Goal: Book appointment/travel/reservation

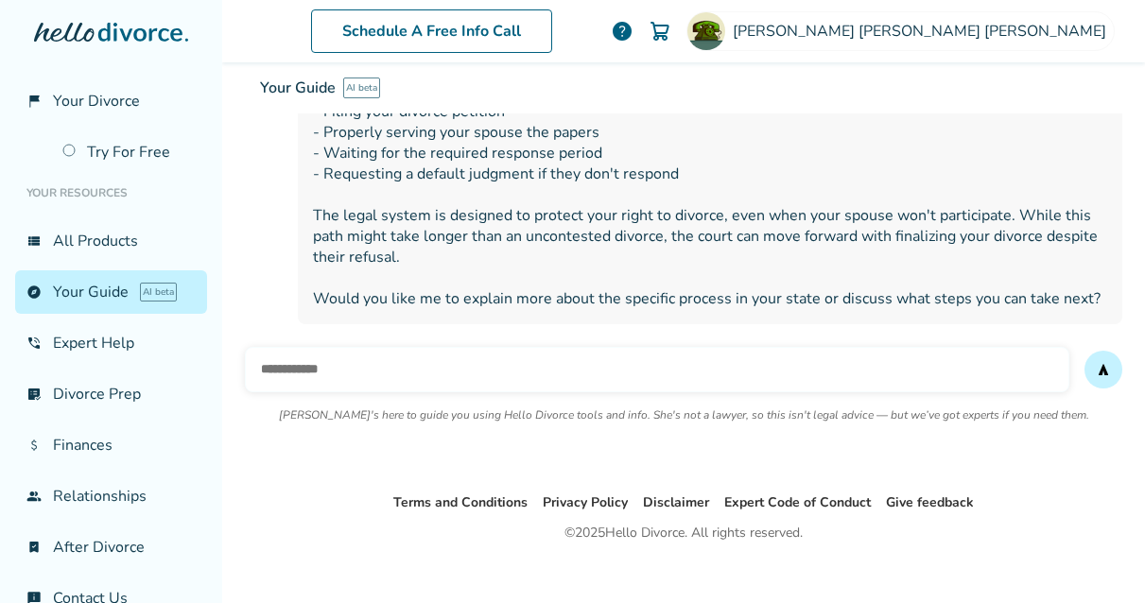
scroll to position [517, 0]
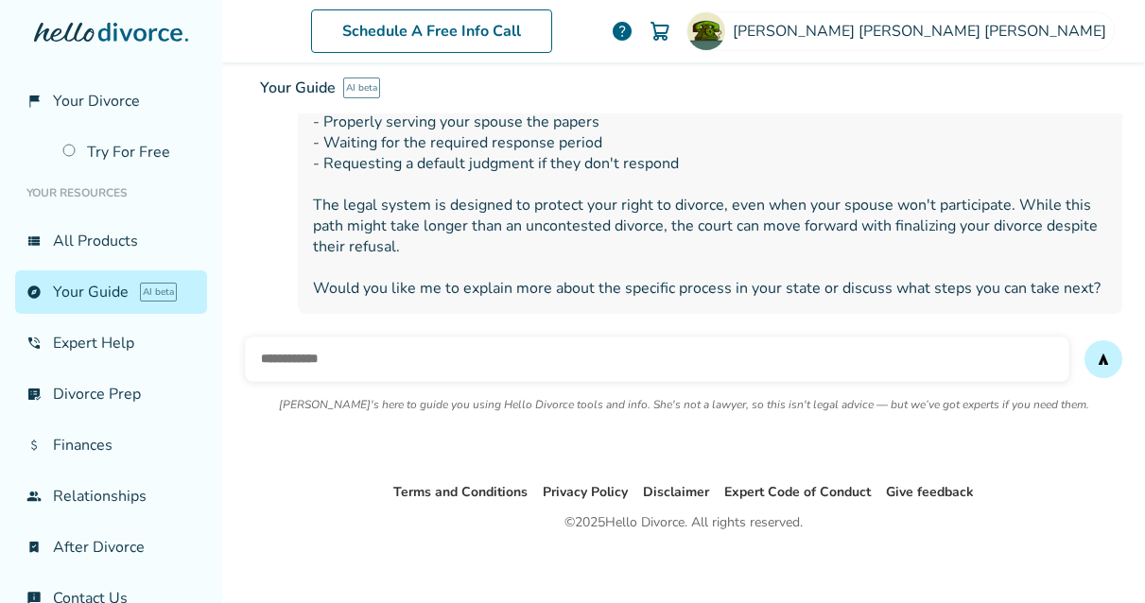
click at [130, 36] on icon at bounding box center [111, 32] width 154 height 19
click at [95, 28] on icon at bounding box center [111, 32] width 154 height 19
click at [725, 34] on img at bounding box center [706, 31] width 38 height 38
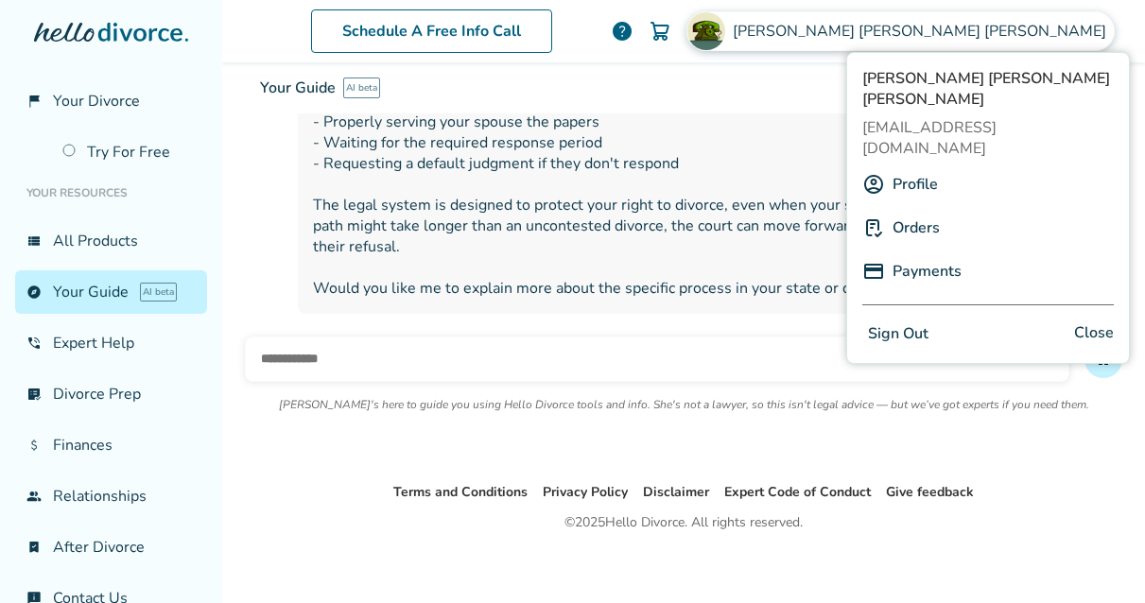
click at [910, 166] on link "Profile" at bounding box center [915, 184] width 45 height 36
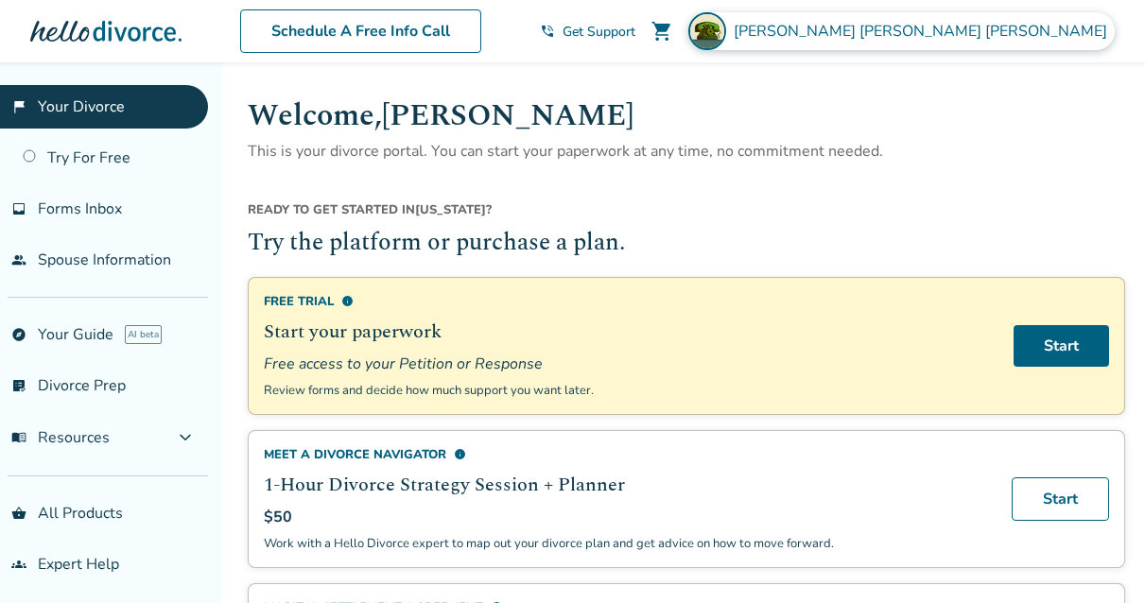
click at [1022, 28] on span "Jennifer Banta yoshida" at bounding box center [924, 31] width 381 height 21
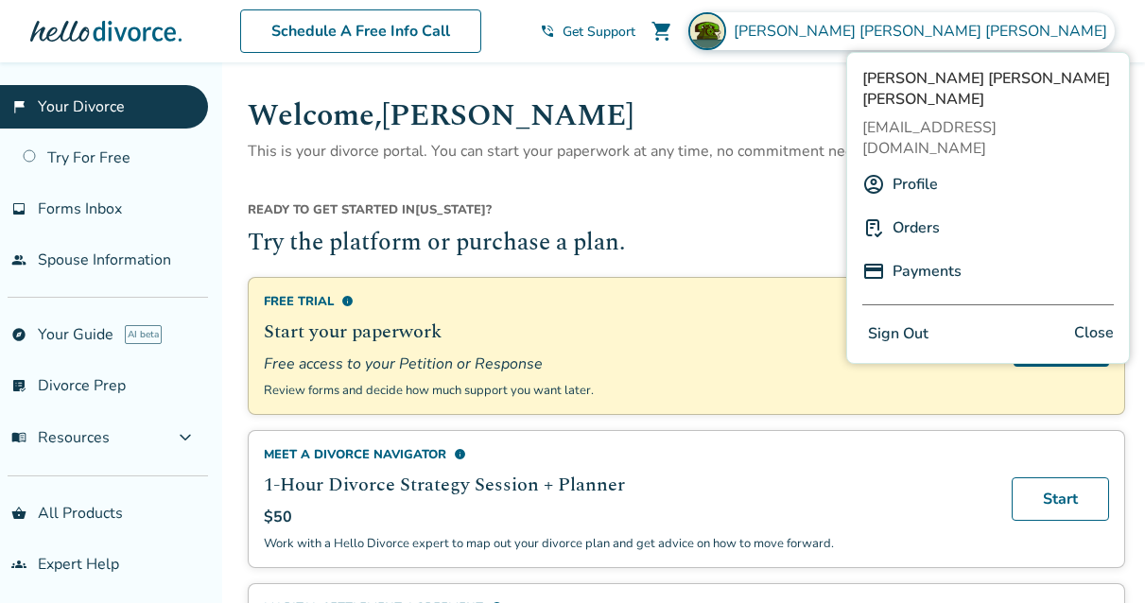
click at [916, 210] on link "Orders" at bounding box center [916, 228] width 47 height 36
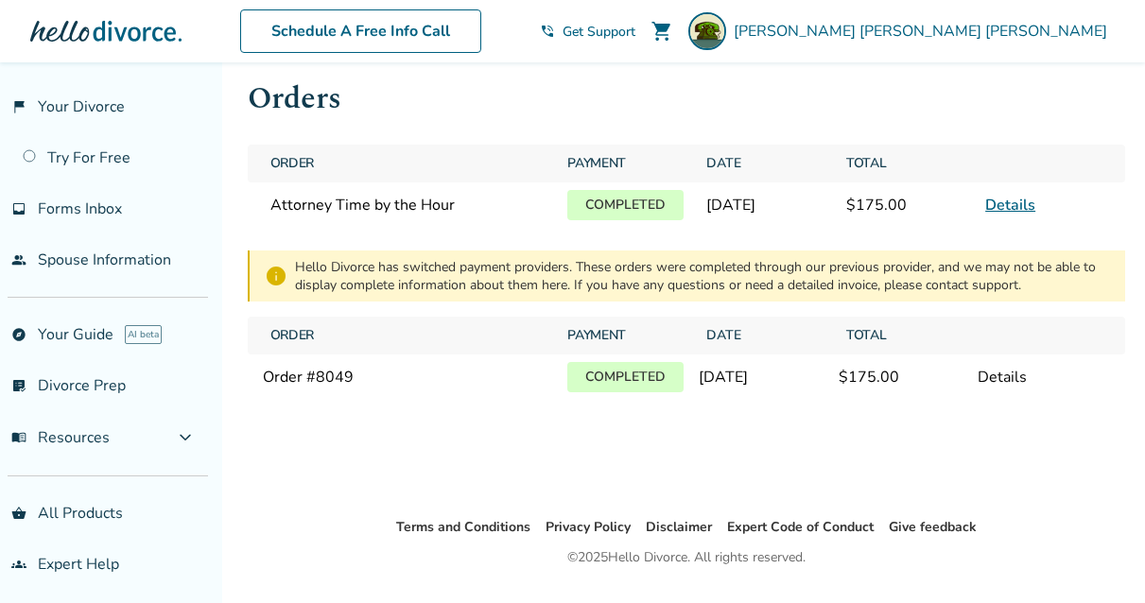
scroll to position [22, 0]
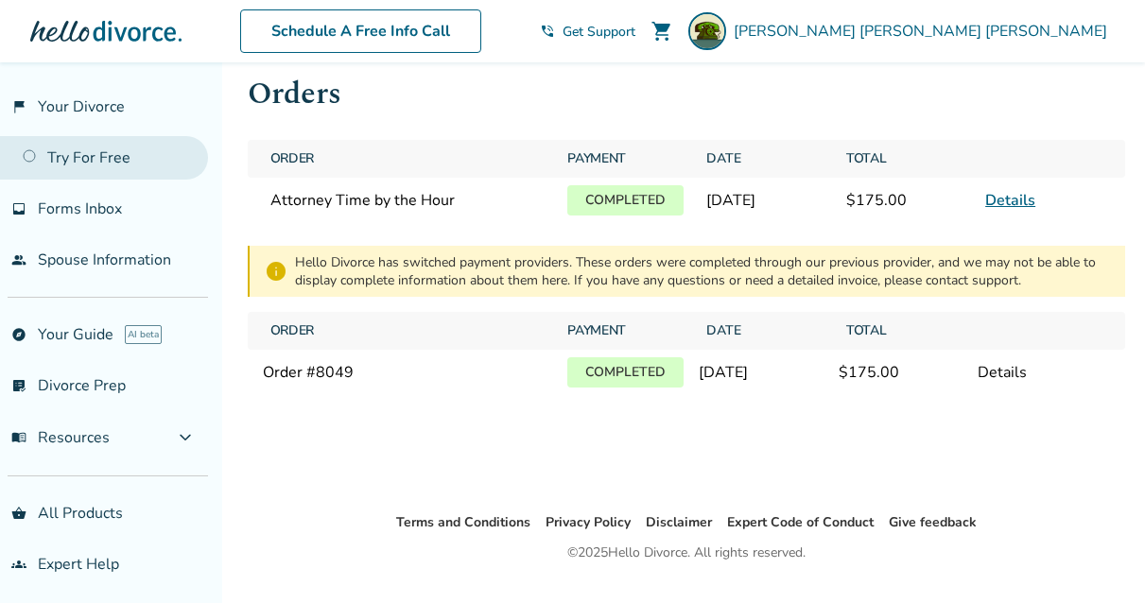
click at [81, 141] on link "Try For Free" at bounding box center [104, 157] width 208 height 43
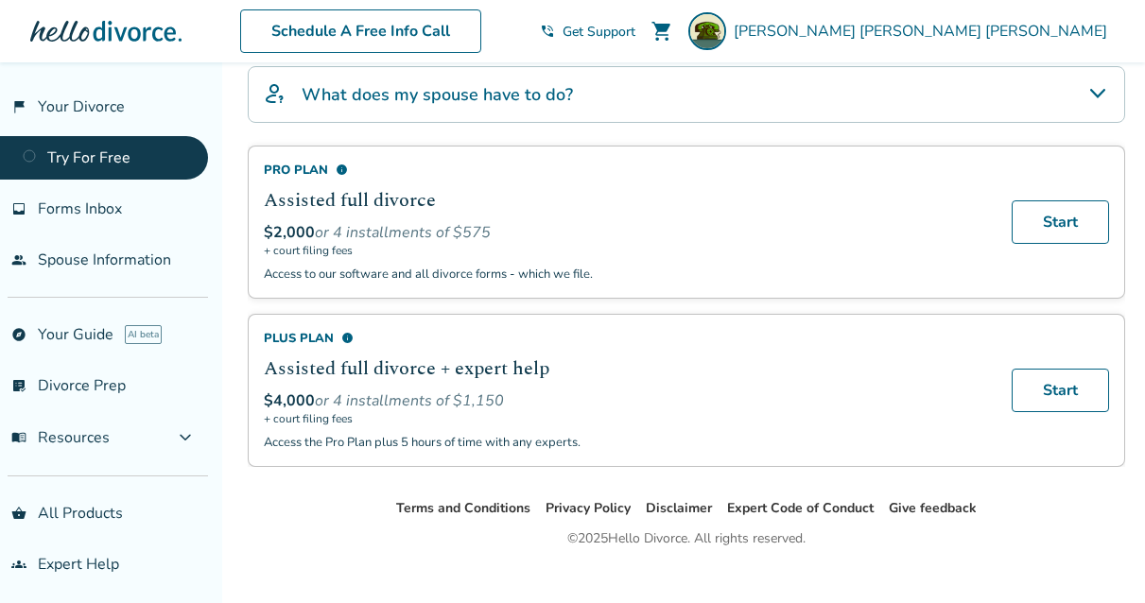
scroll to position [600, 0]
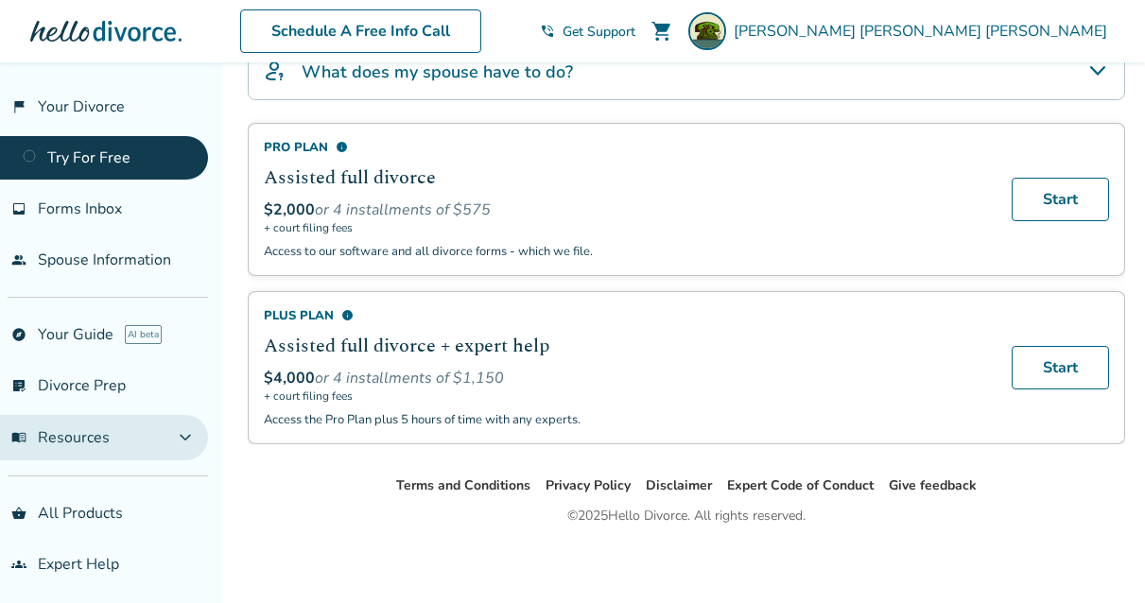
click at [92, 441] on span "menu_book Resources" at bounding box center [60, 437] width 98 height 21
click at [99, 433] on span "menu_book Resources" at bounding box center [60, 437] width 98 height 21
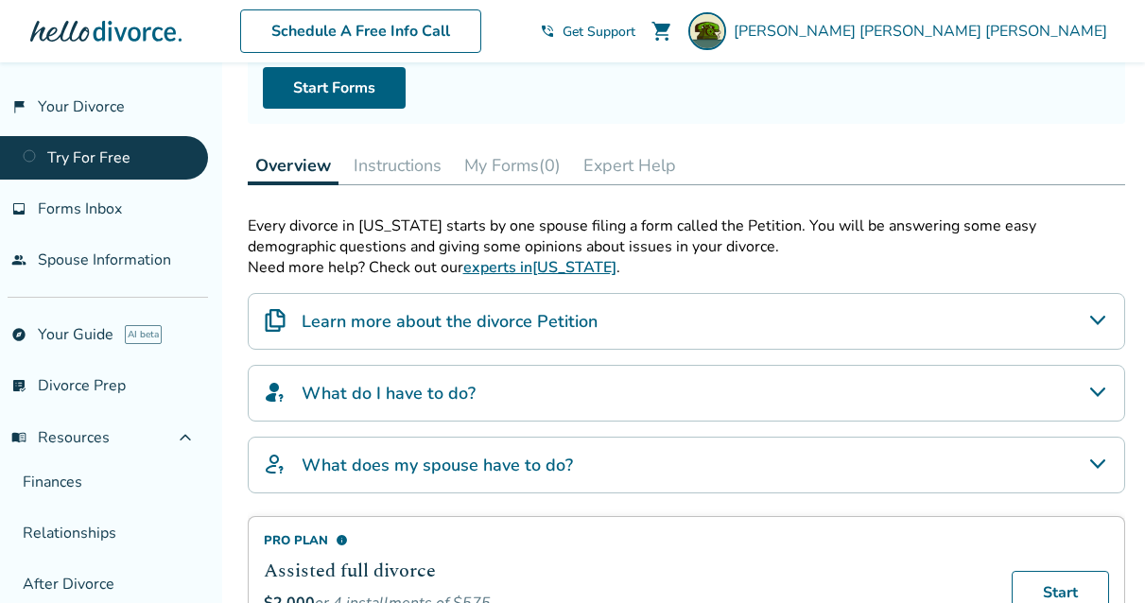
scroll to position [200, 0]
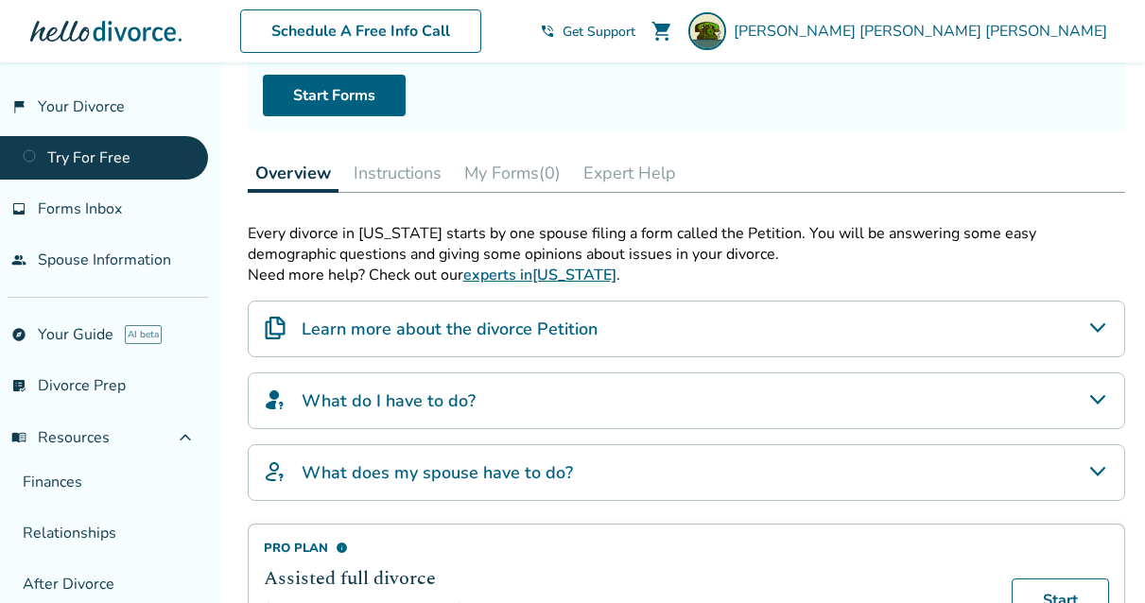
click at [506, 270] on link "experts in California" at bounding box center [539, 275] width 153 height 21
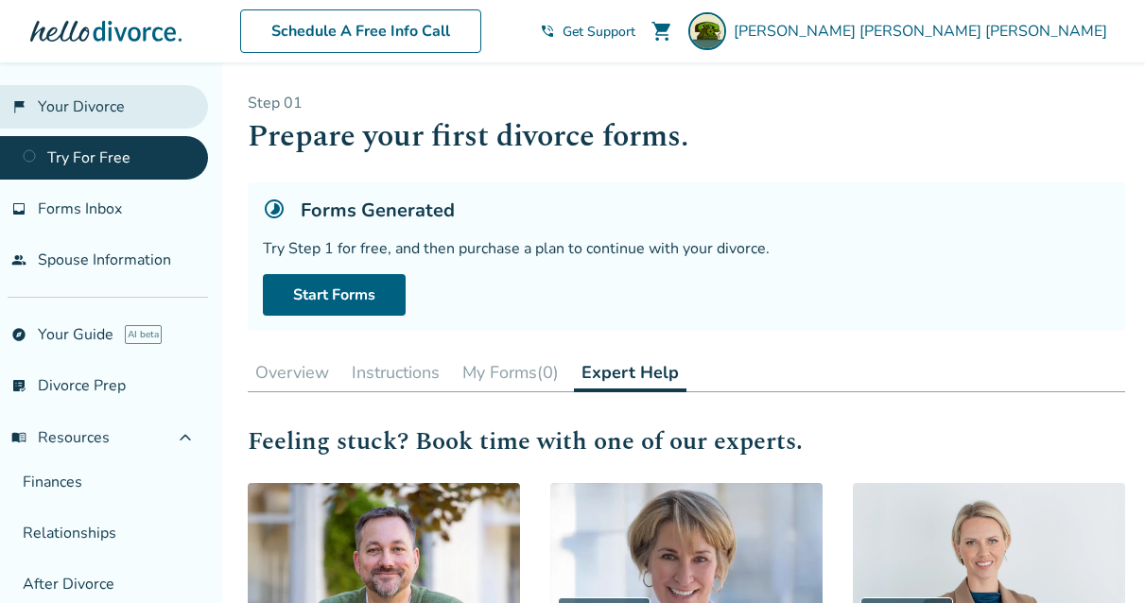
click at [78, 108] on link "flag_2 Your Divorce" at bounding box center [104, 106] width 208 height 43
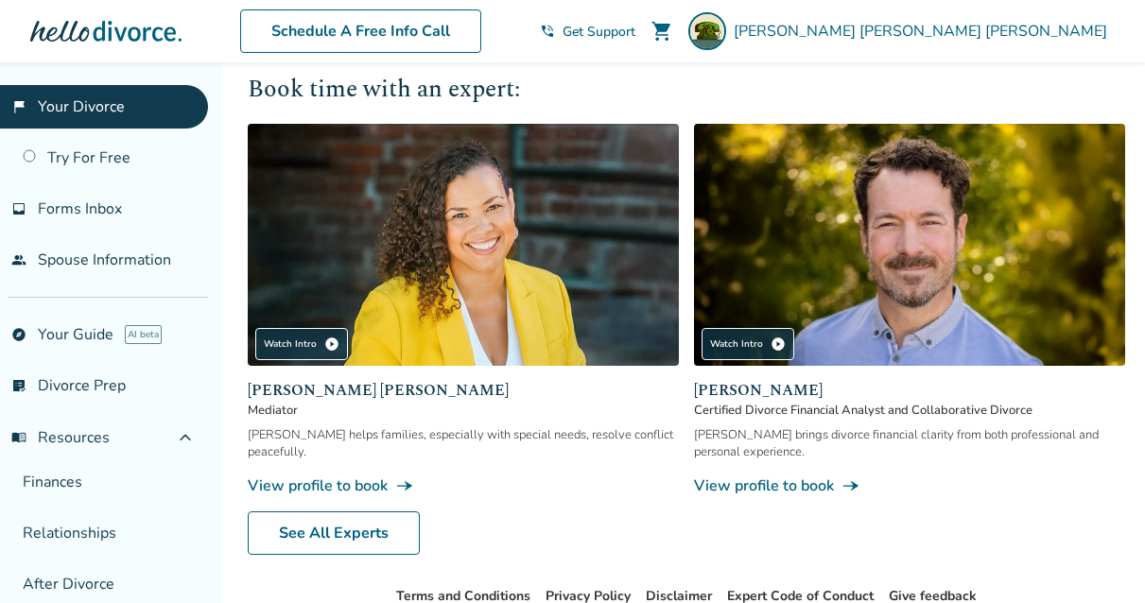
scroll to position [1864, 0]
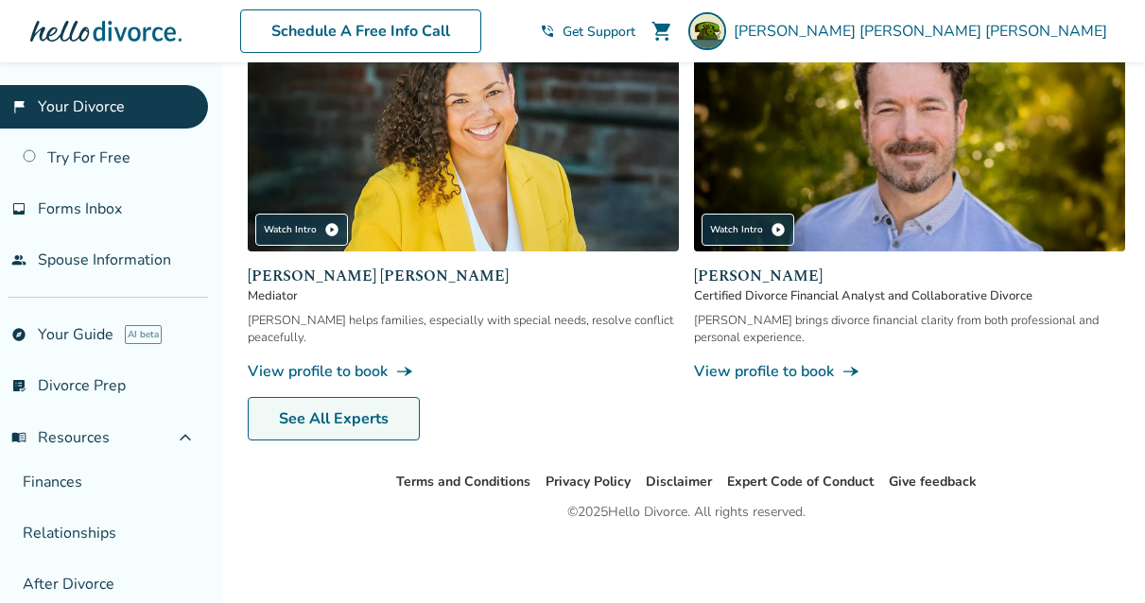
click at [347, 422] on link "See All Experts" at bounding box center [334, 418] width 172 height 43
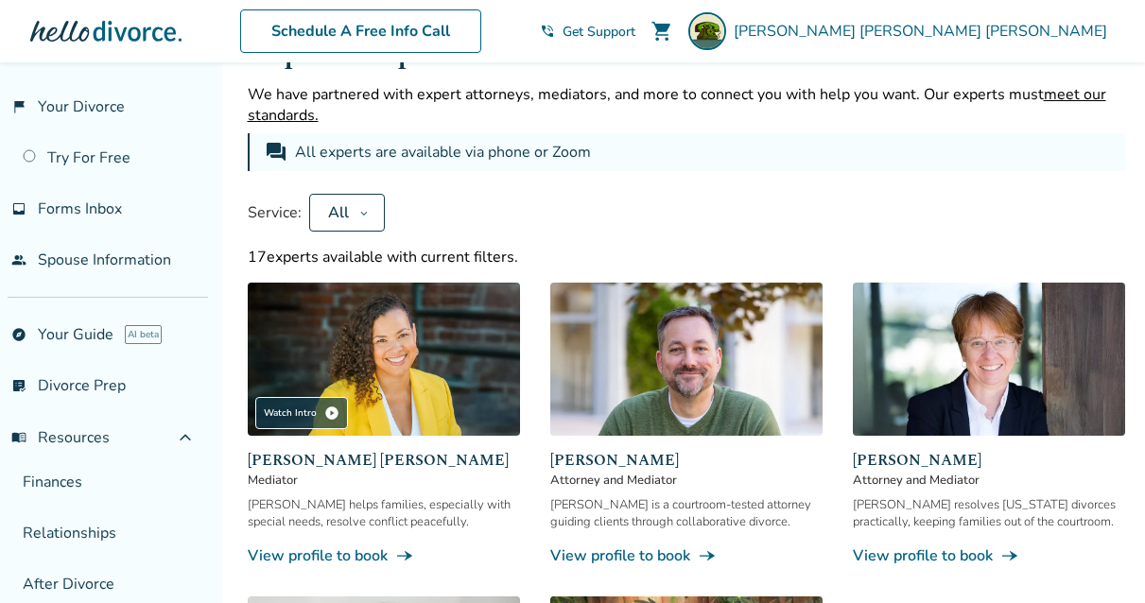
scroll to position [1778, 0]
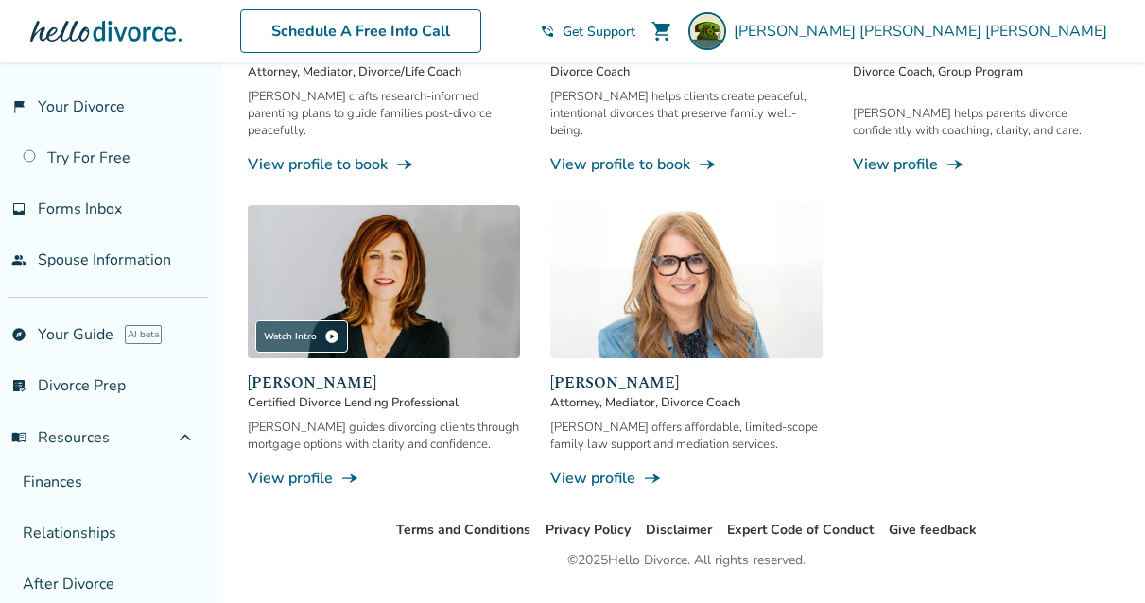
click at [601, 372] on span "Lisa Zonder" at bounding box center [686, 383] width 272 height 23
click at [608, 468] on link "View profile line_end_arrow_notch" at bounding box center [686, 478] width 272 height 21
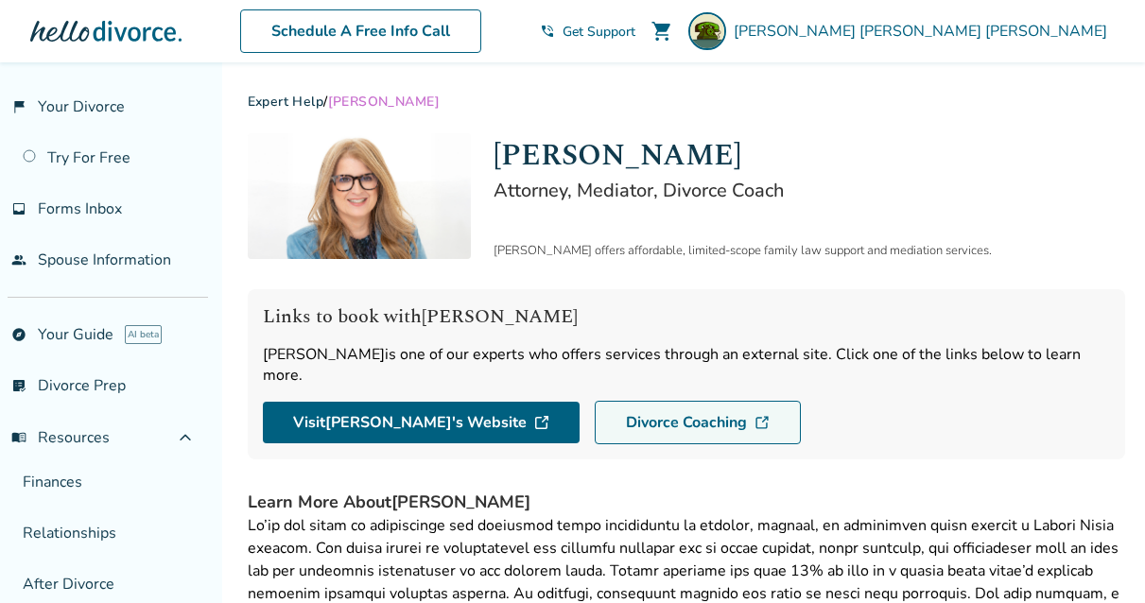
click at [614, 401] on link "Divorce Coaching" at bounding box center [698, 422] width 206 height 43
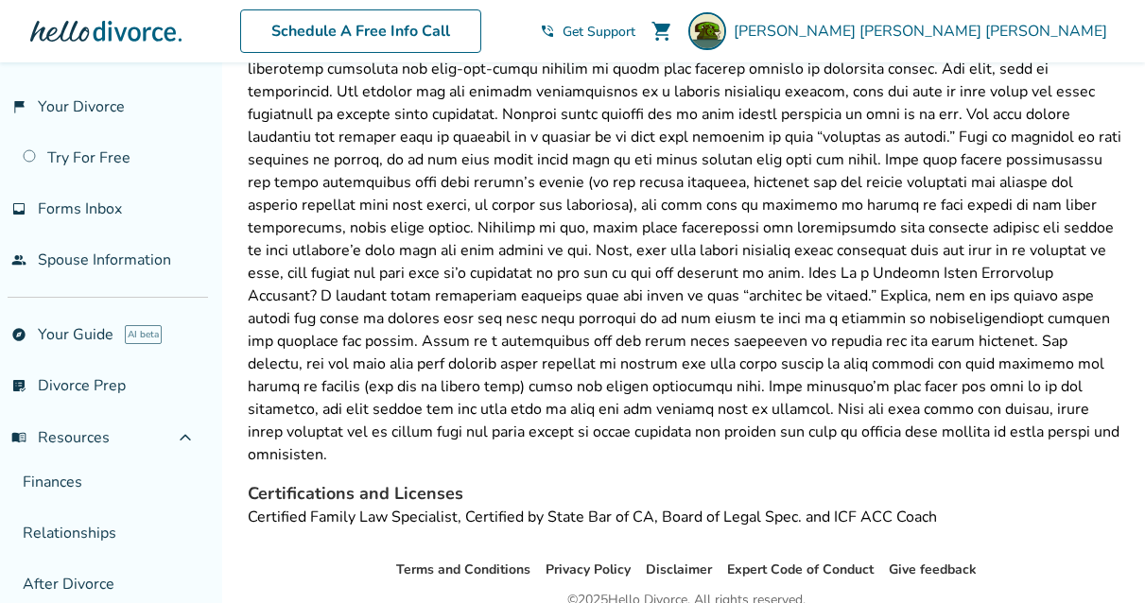
scroll to position [659, 0]
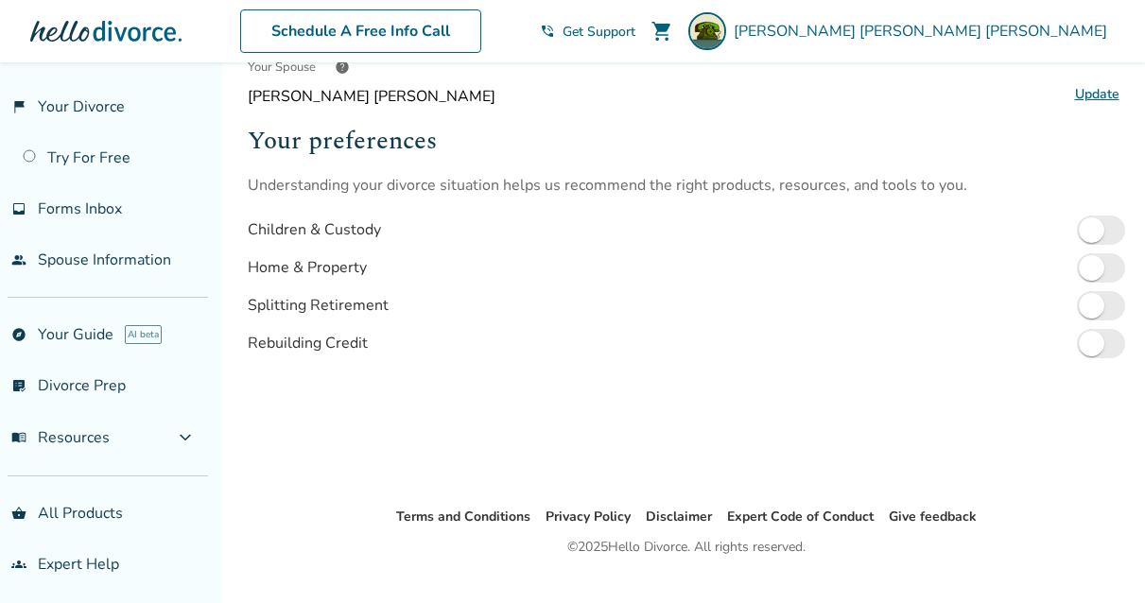
scroll to position [537, 0]
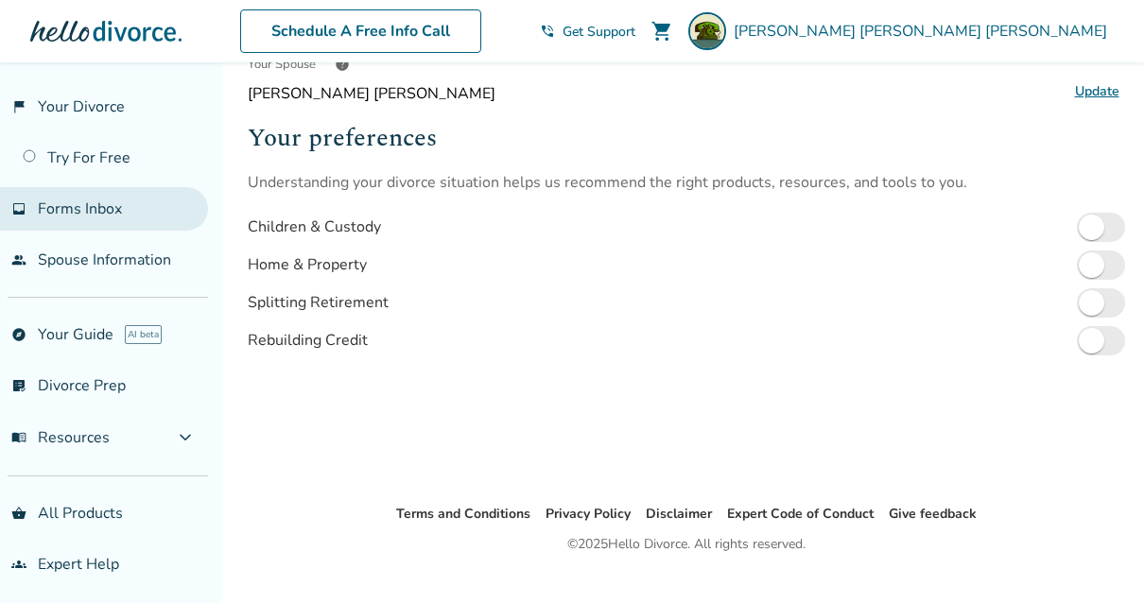
click at [93, 223] on link "inbox Forms Inbox" at bounding box center [104, 208] width 208 height 43
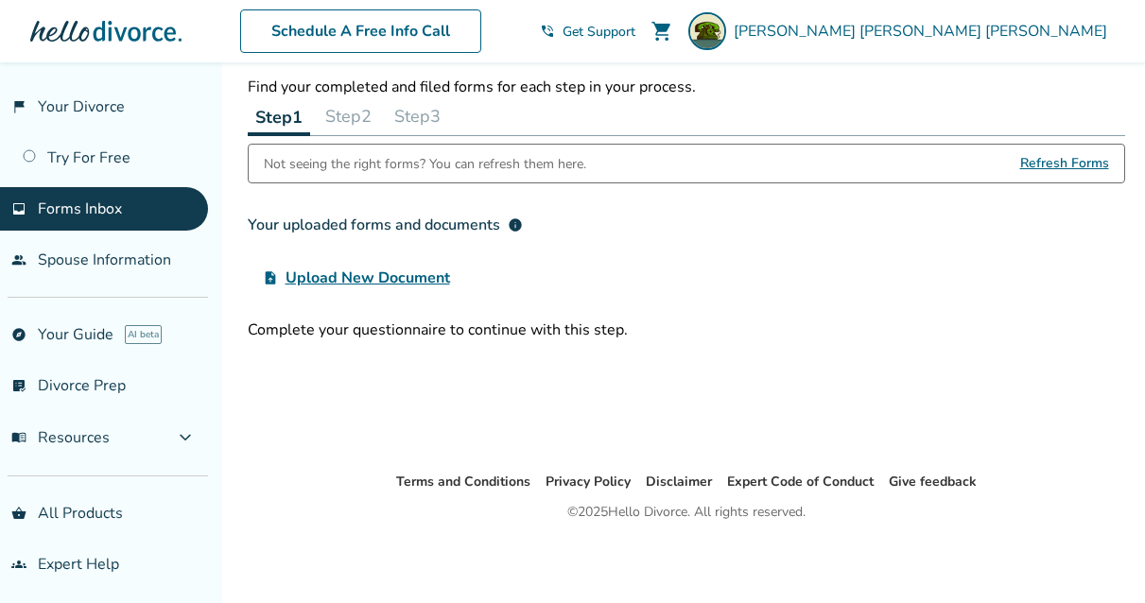
scroll to position [62, 0]
click at [55, 434] on span "menu_book Resources" at bounding box center [60, 437] width 98 height 21
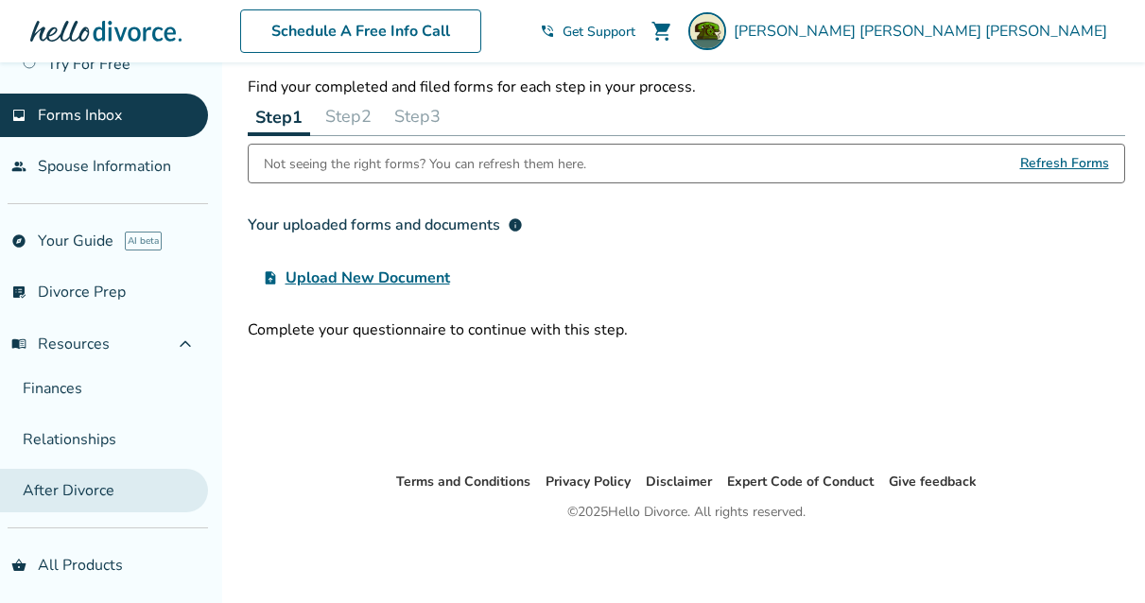
scroll to position [146, 0]
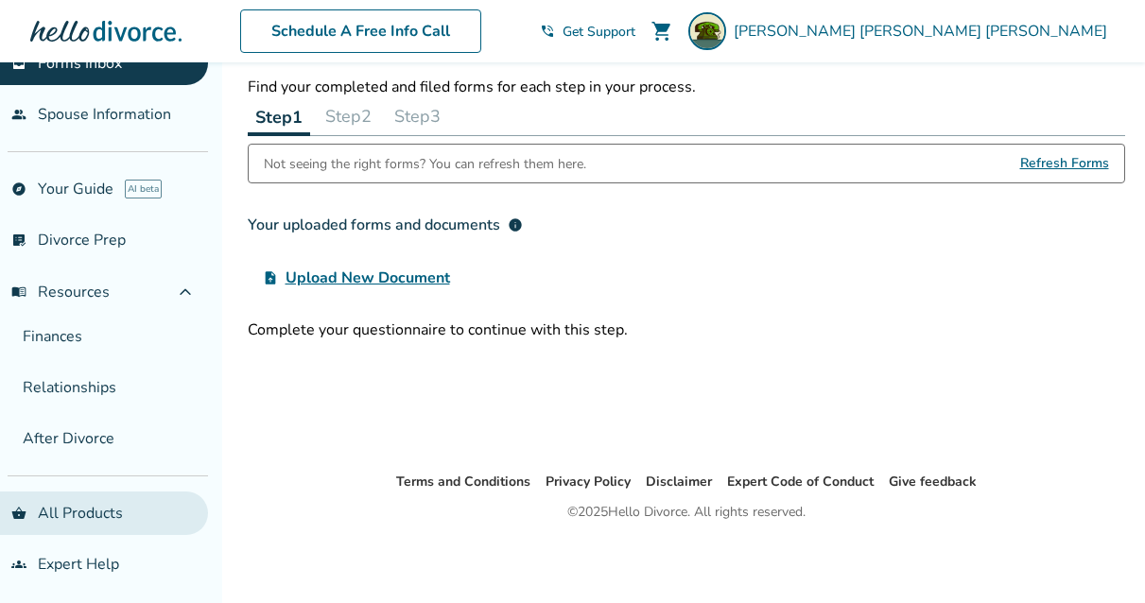
click at [65, 514] on link "shopping_basket All Products" at bounding box center [104, 513] width 208 height 43
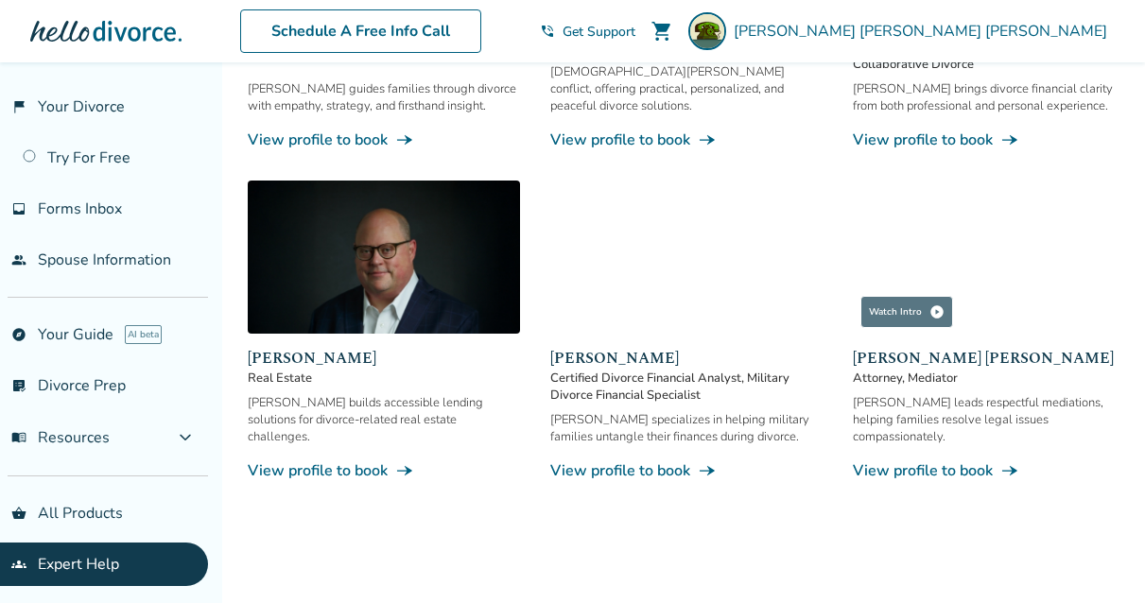
scroll to position [1144, 0]
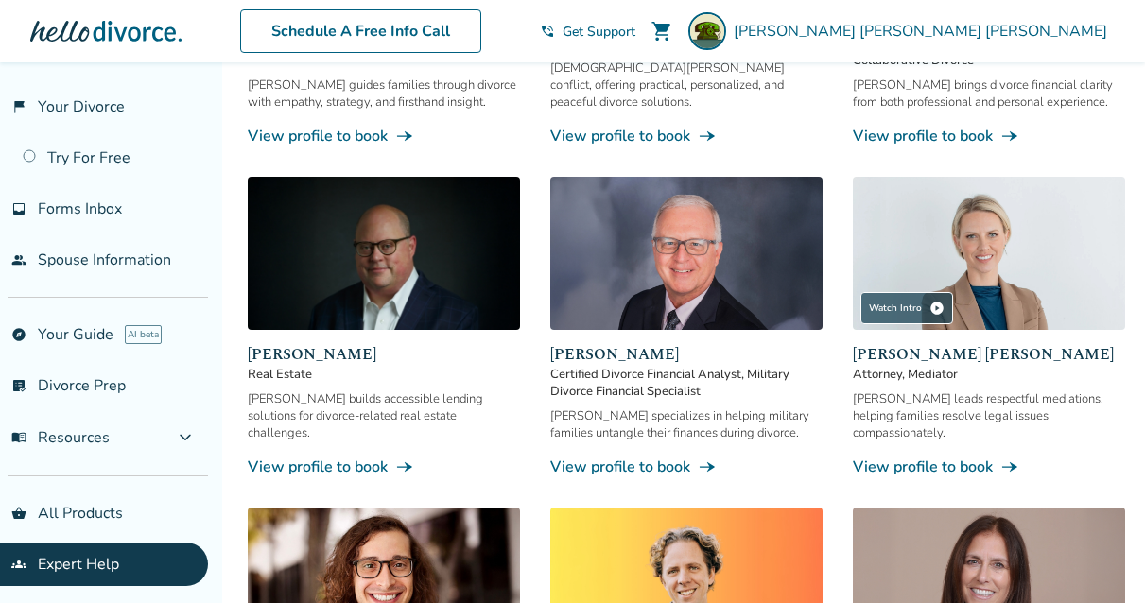
click at [932, 457] on link "View profile to book line_end_arrow_notch" at bounding box center [989, 467] width 272 height 21
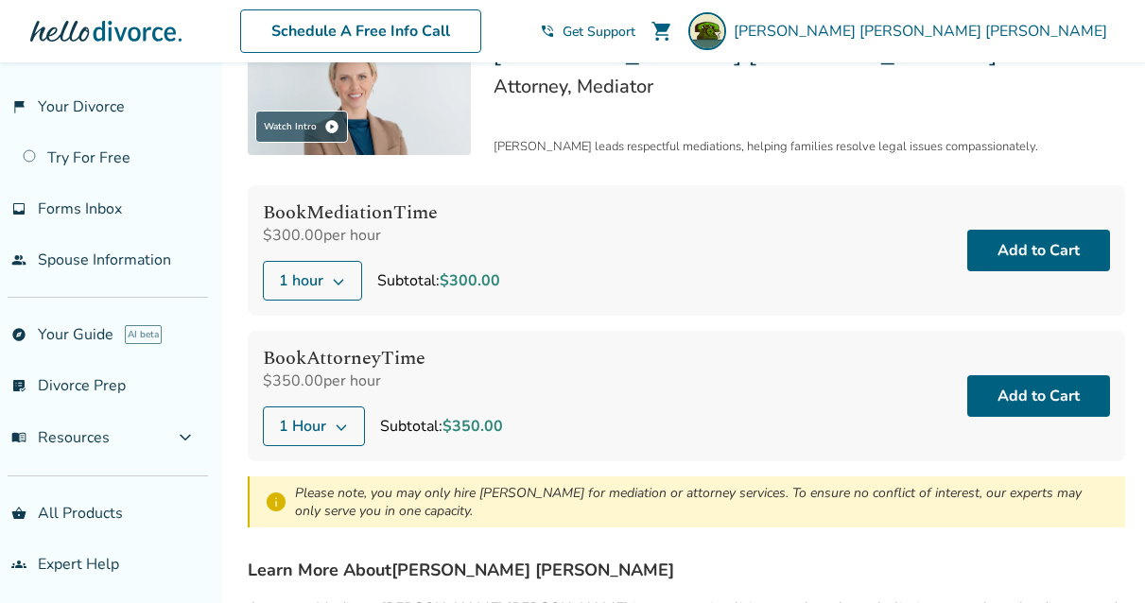
scroll to position [96, 0]
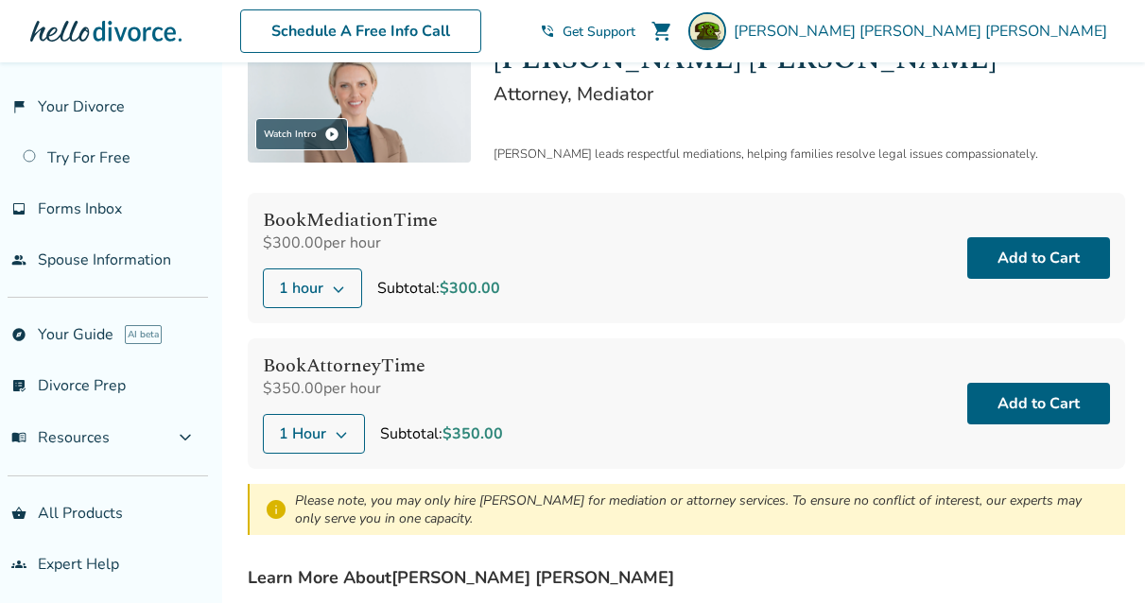
click at [331, 437] on button "1 Hour" at bounding box center [314, 434] width 102 height 40
click at [383, 393] on div "$350.00 per hour" at bounding box center [383, 388] width 240 height 21
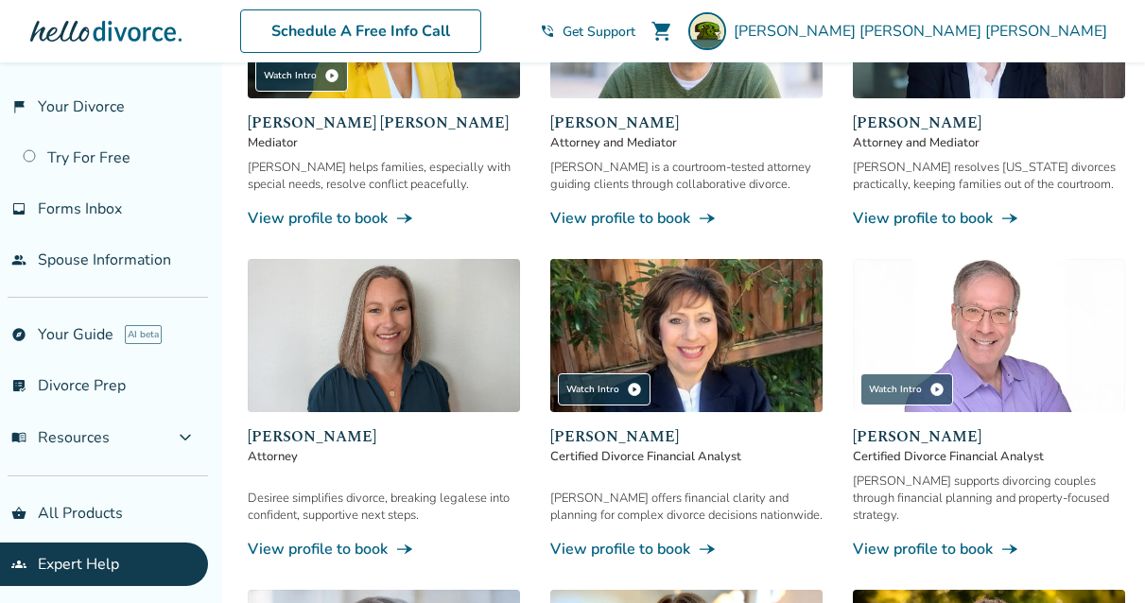
scroll to position [445, 0]
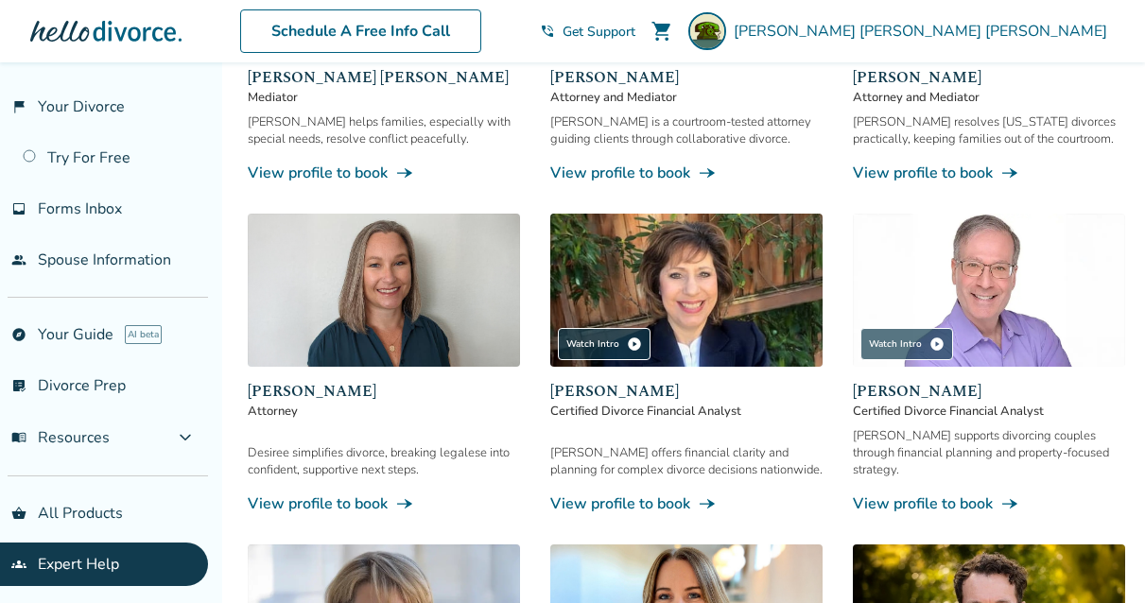
click at [404, 304] on img at bounding box center [384, 290] width 272 height 153
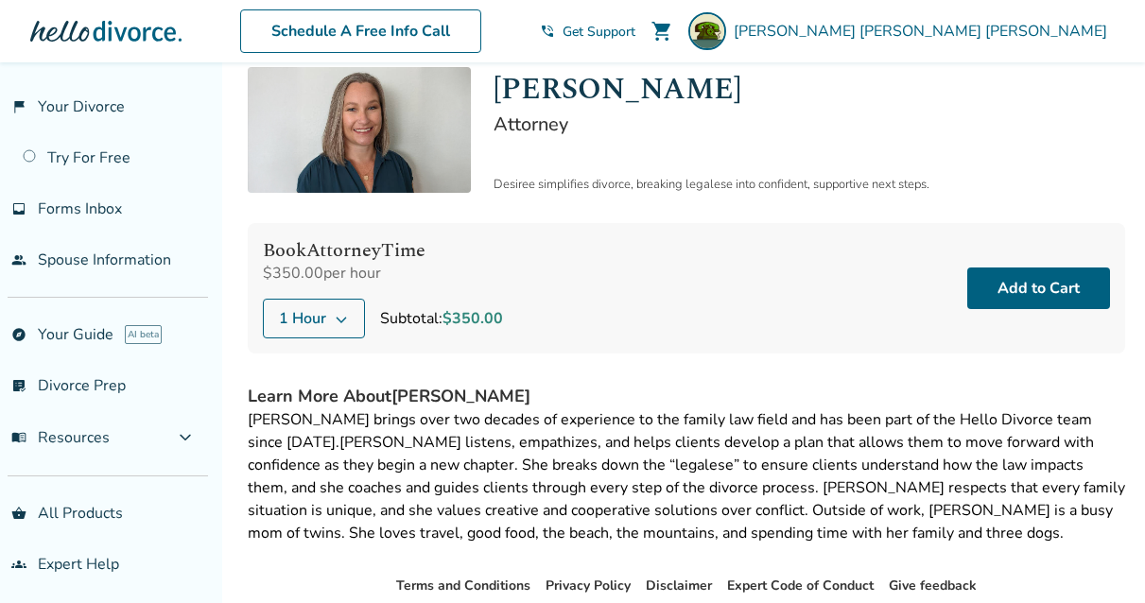
scroll to position [76, 0]
